Goal: Find specific page/section: Find specific page/section

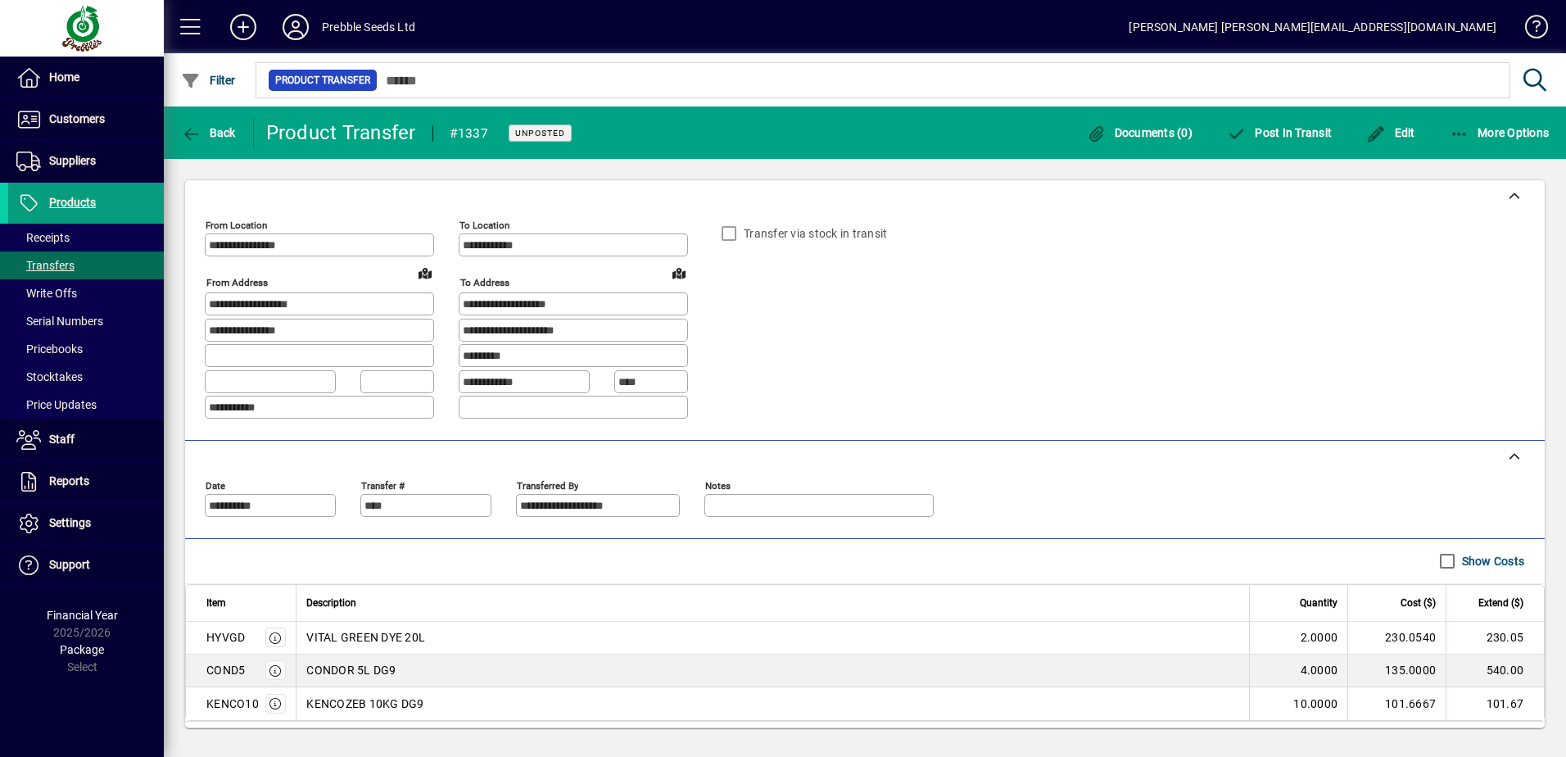
scroll to position [45, 0]
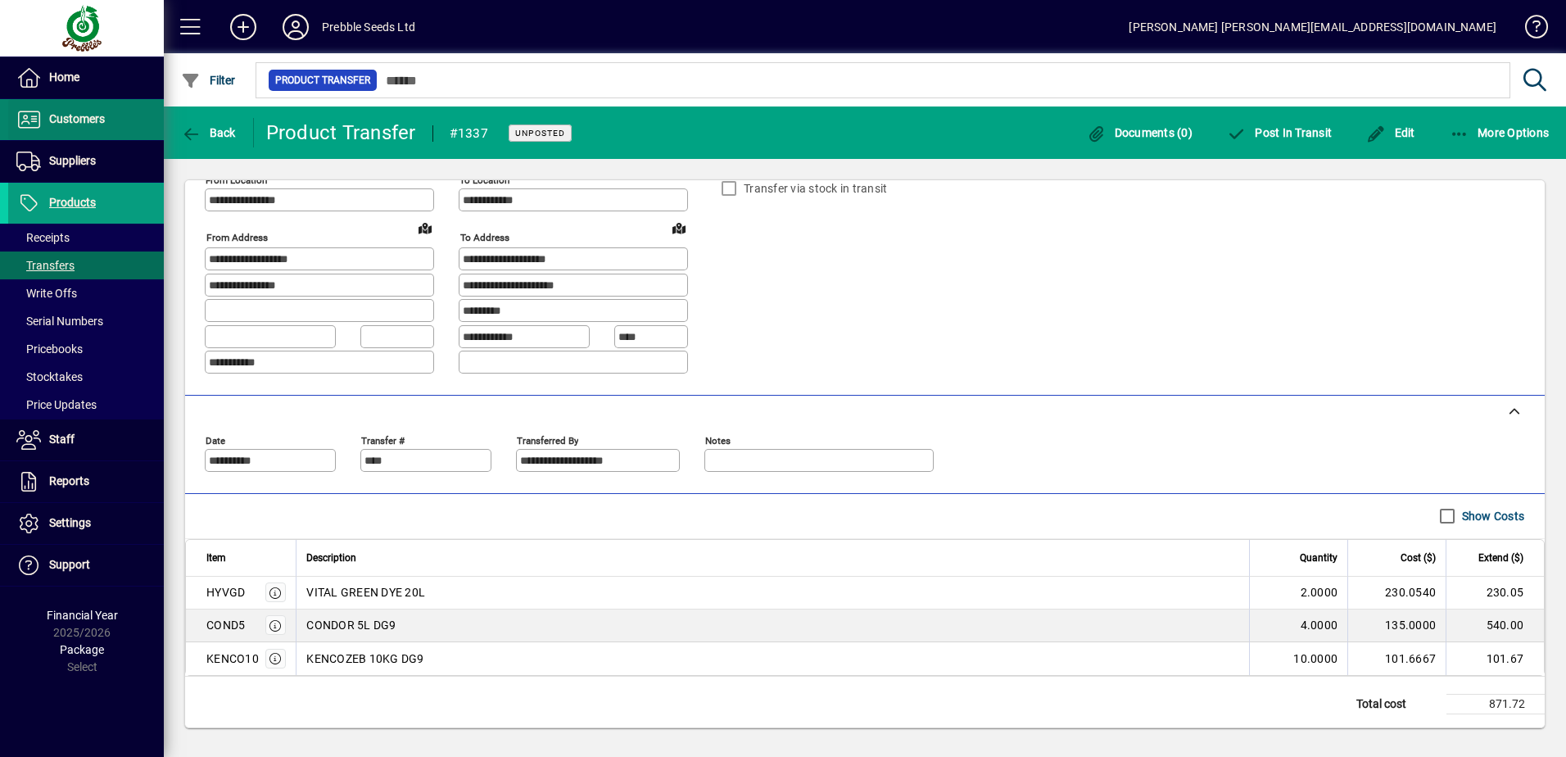
click at [76, 135] on span at bounding box center [86, 119] width 156 height 39
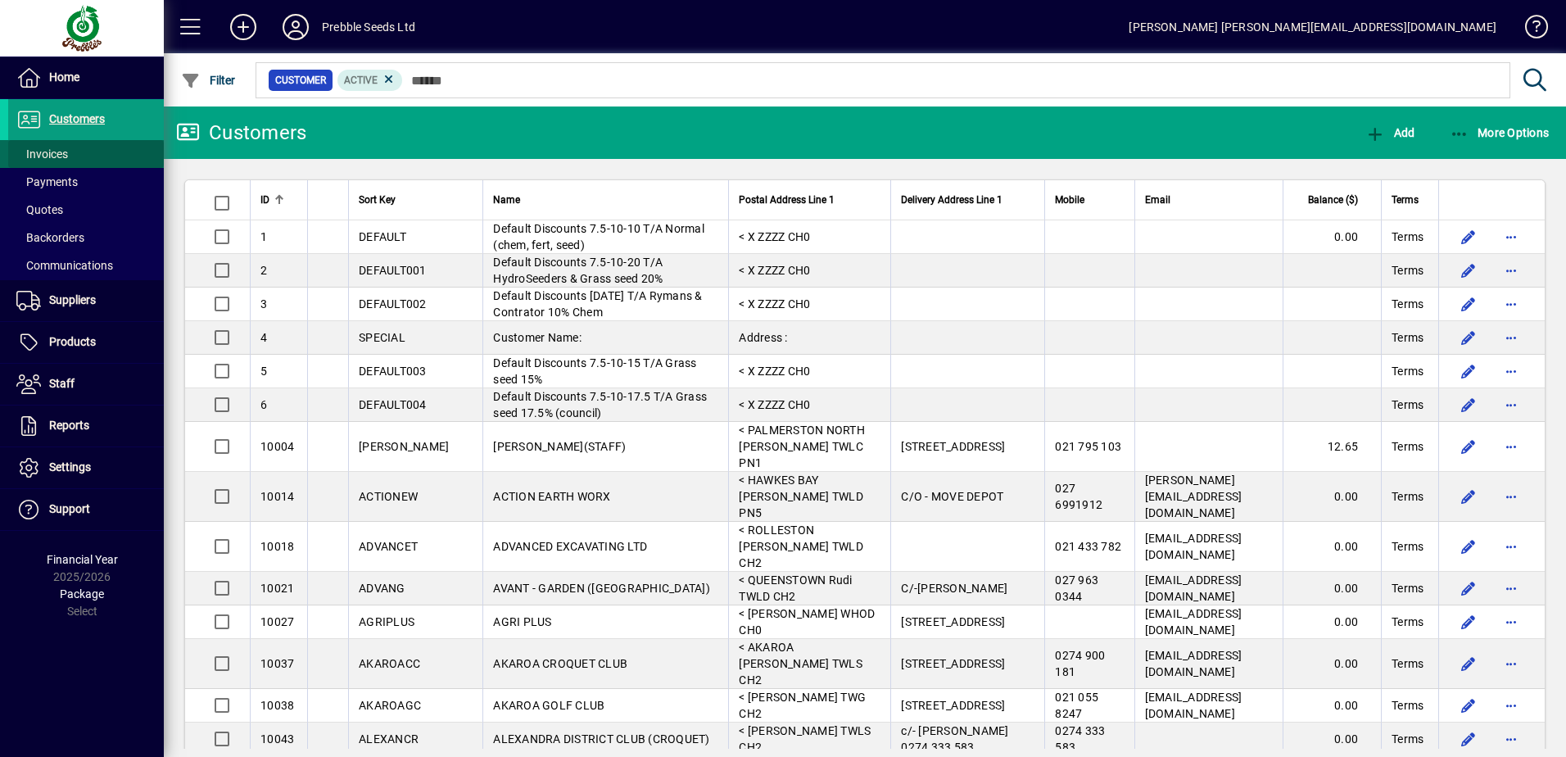
click at [65, 156] on span "Invoices" at bounding box center [42, 153] width 52 height 13
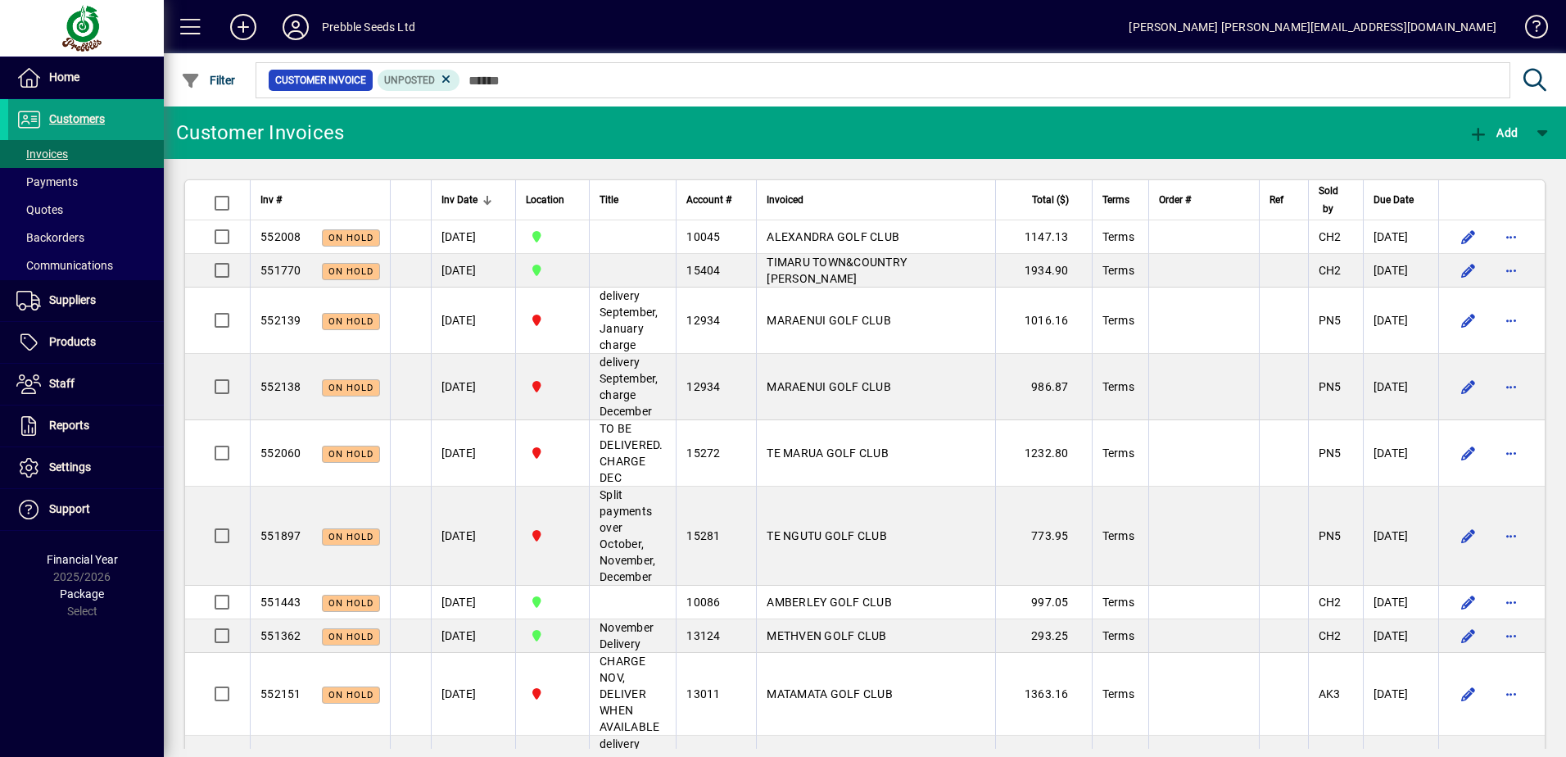
drag, startPoint x: 59, startPoint y: 340, endPoint x: 219, endPoint y: 257, distance: 179.9
click at [60, 340] on span "Products" at bounding box center [72, 341] width 47 height 13
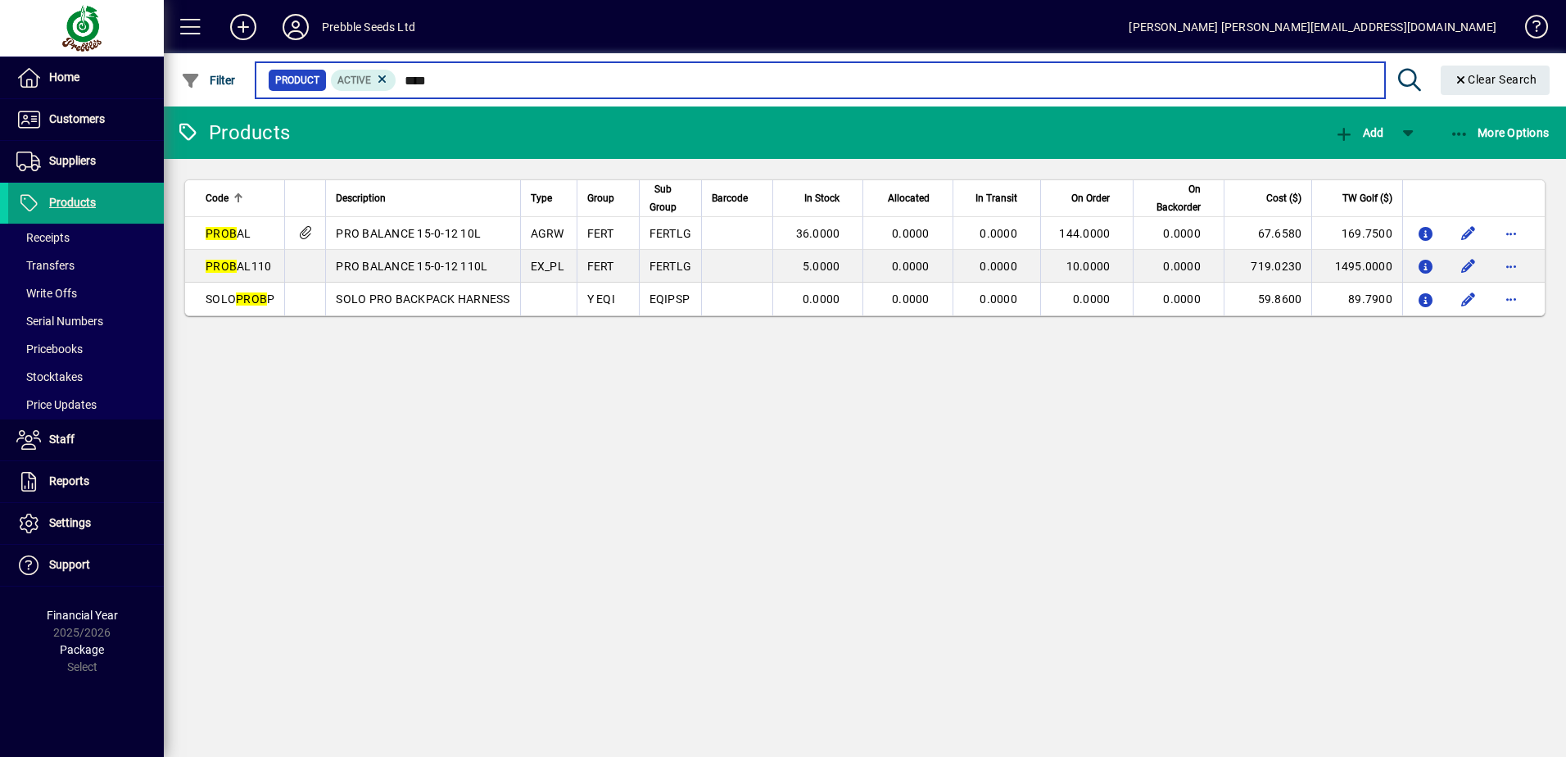
type input "****"
